Goal: Download file/media

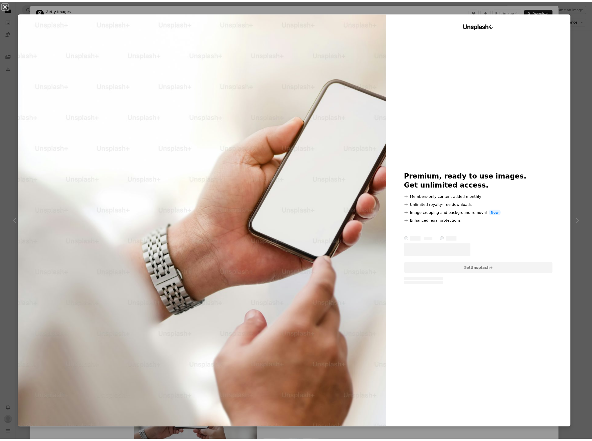
scroll to position [1995, 0]
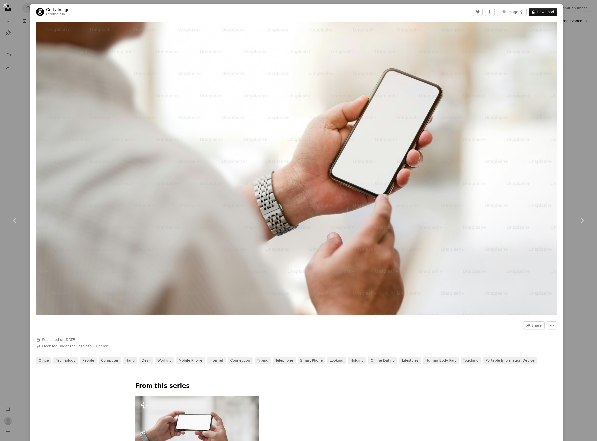
click at [23, 71] on div "An X shape Chevron left Chevron right Getty Images For Unsplash+ A heart A plus…" at bounding box center [298, 220] width 597 height 441
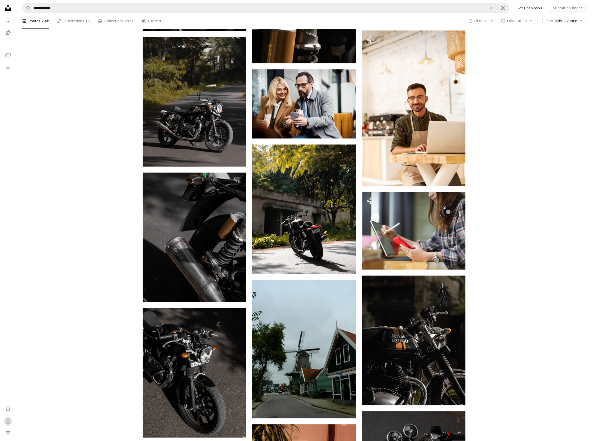
scroll to position [5300, 0]
